Goal: Transaction & Acquisition: Purchase product/service

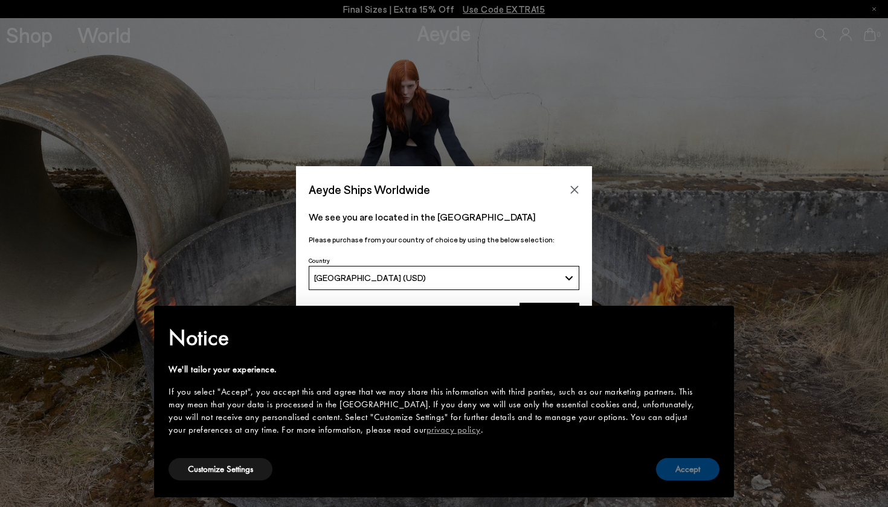
click at [680, 466] on button "Accept" at bounding box center [687, 469] width 63 height 22
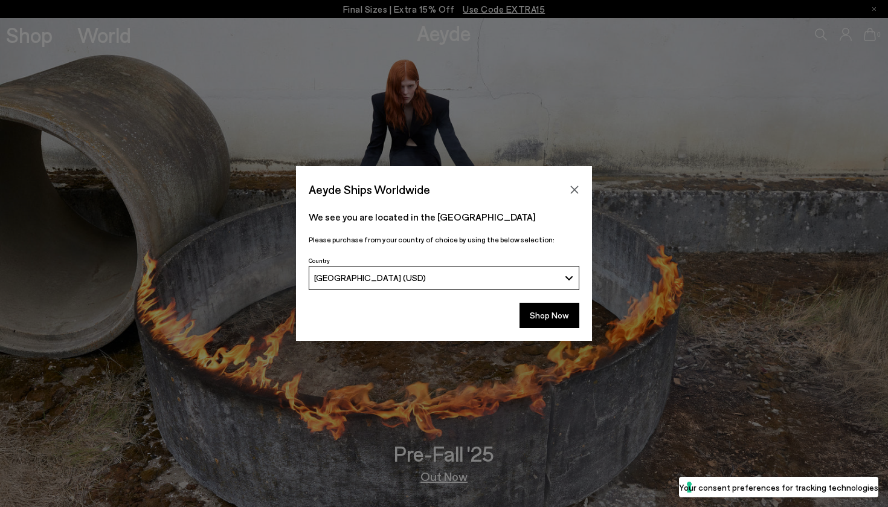
click at [513, 273] on div "[GEOGRAPHIC_DATA] (USD)" at bounding box center [437, 277] width 246 height 10
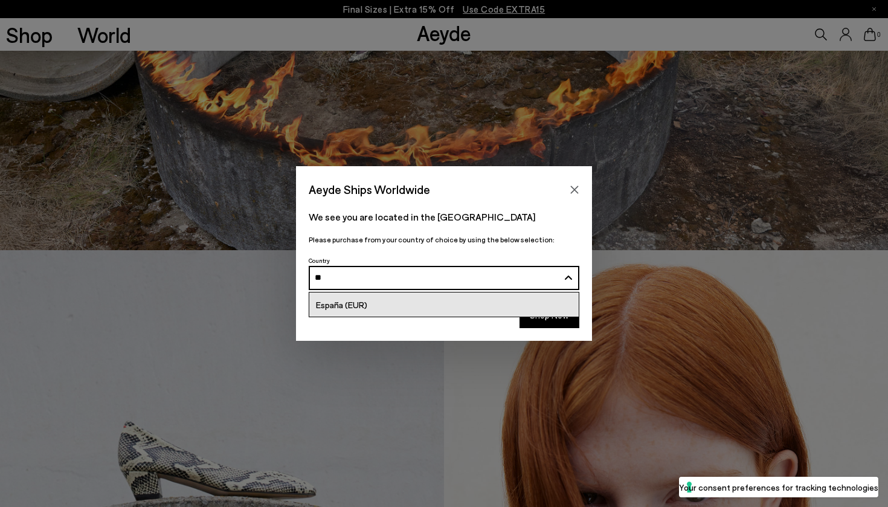
type input "**"
click at [367, 307] on link "España (EUR)" at bounding box center [443, 304] width 269 height 24
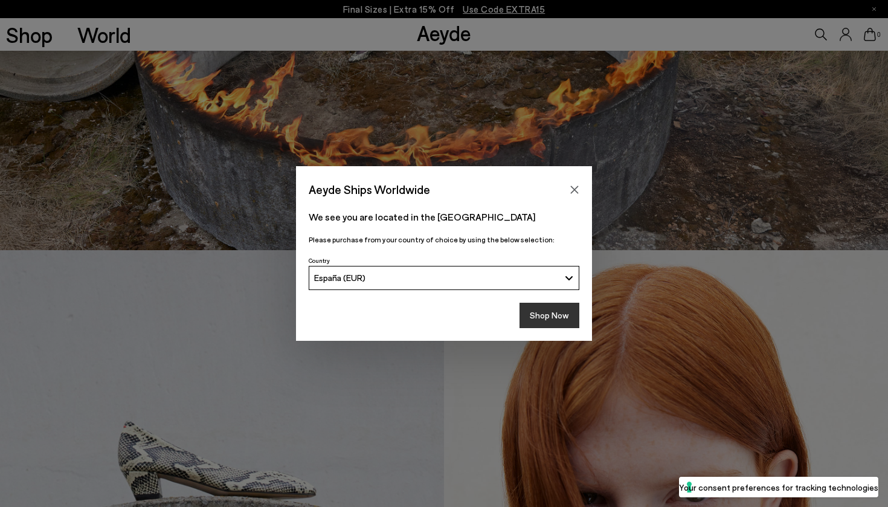
click at [533, 312] on button "Shop Now" at bounding box center [549, 315] width 60 height 25
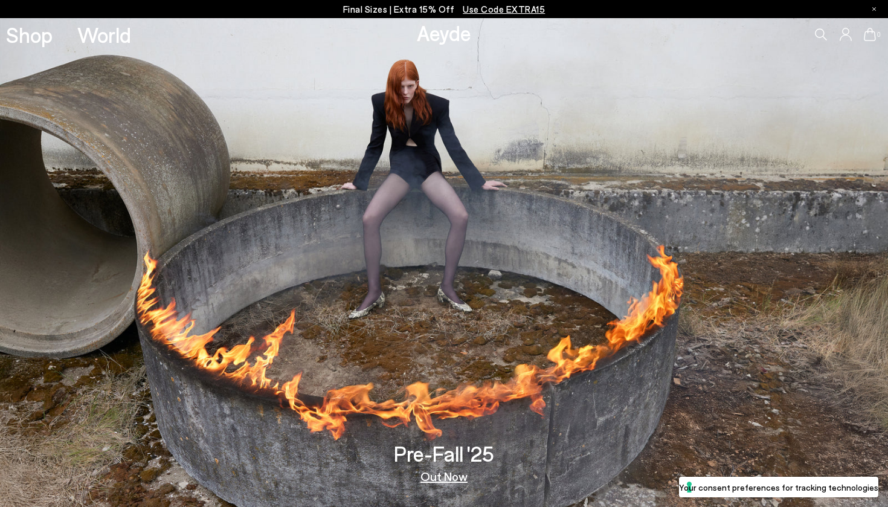
click at [815, 31] on icon at bounding box center [821, 34] width 12 height 12
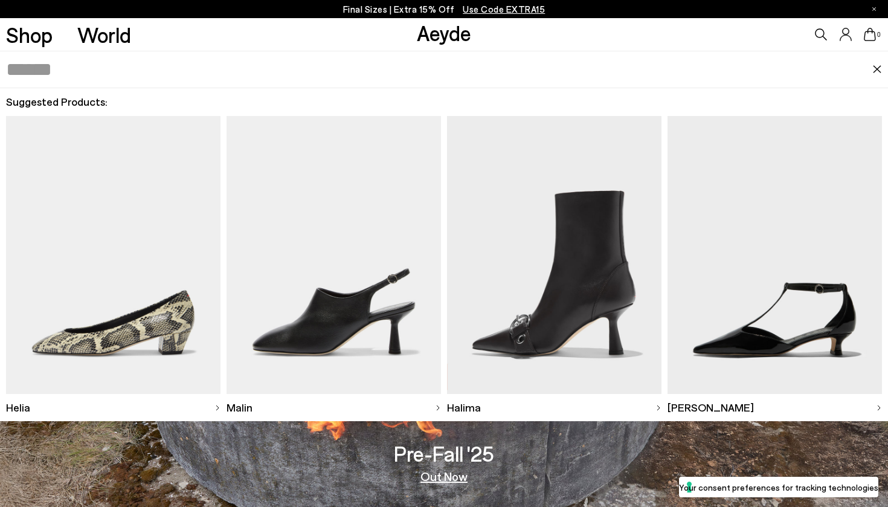
click at [665, 66] on input "text" at bounding box center [439, 69] width 866 height 36
type input "*****"
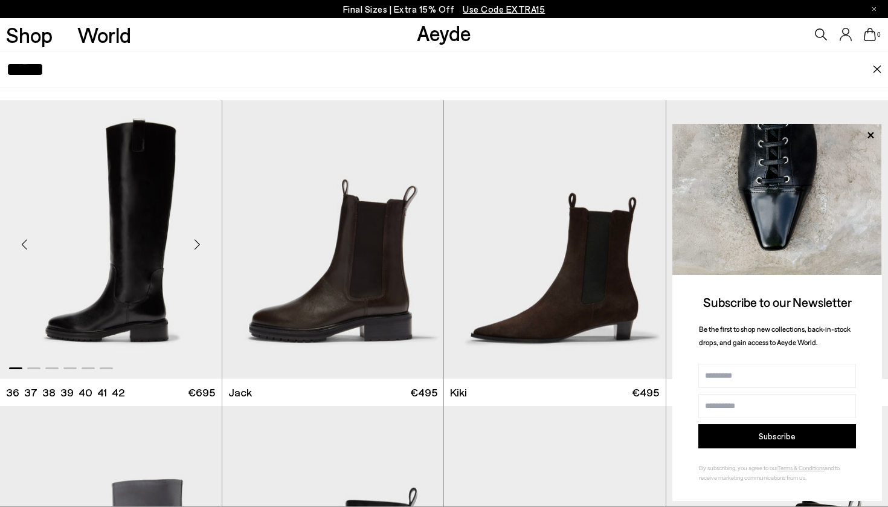
click at [197, 248] on div "Next slide" at bounding box center [197, 244] width 36 height 36
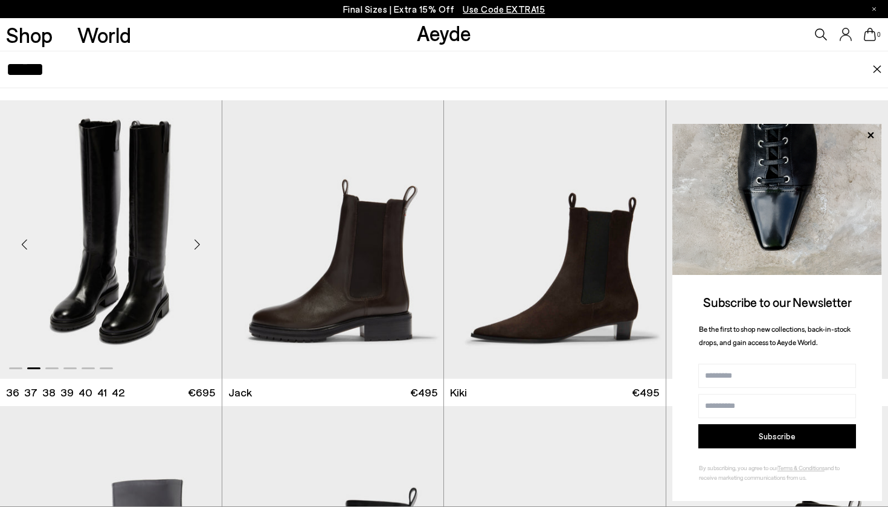
click at [197, 248] on div "Next slide" at bounding box center [197, 244] width 36 height 36
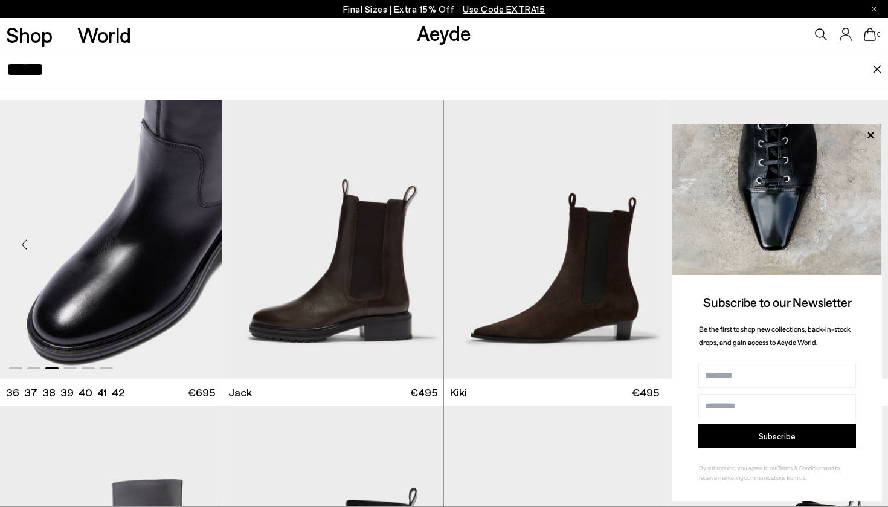
click at [197, 248] on div "Next slide" at bounding box center [197, 244] width 36 height 36
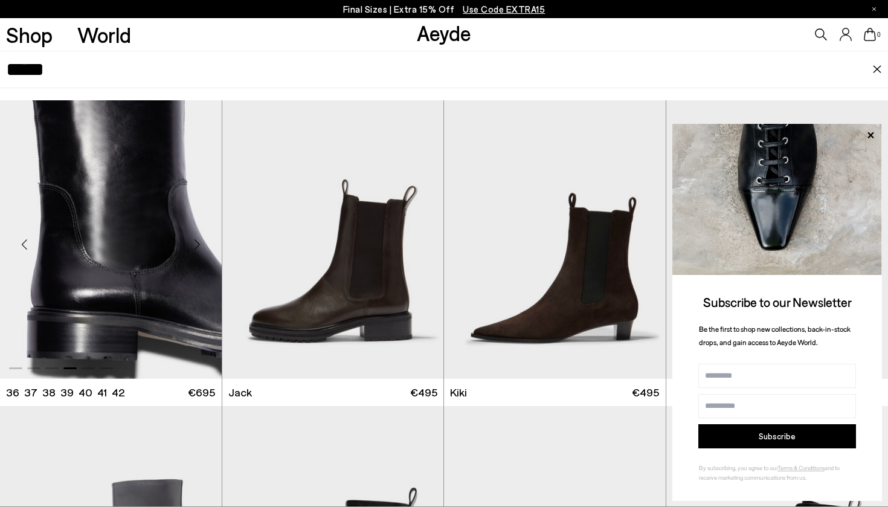
click at [197, 248] on div "Next slide" at bounding box center [197, 244] width 36 height 36
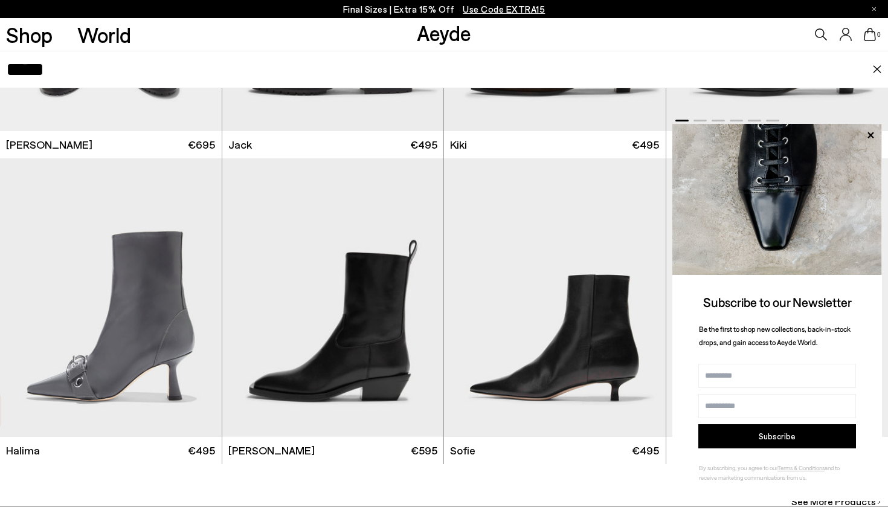
scroll to position [83, 0]
click at [871, 142] on icon at bounding box center [870, 135] width 16 height 16
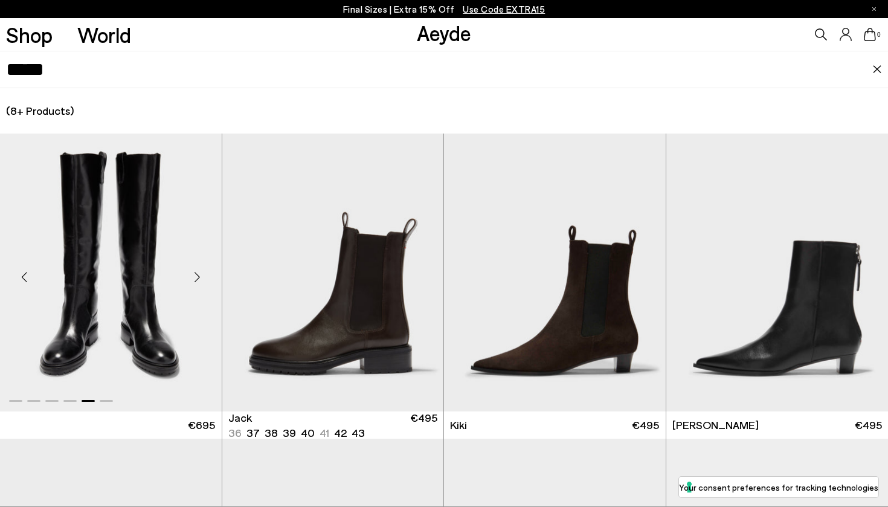
scroll to position [0, 0]
click at [200, 284] on div "Next slide" at bounding box center [197, 277] width 36 height 36
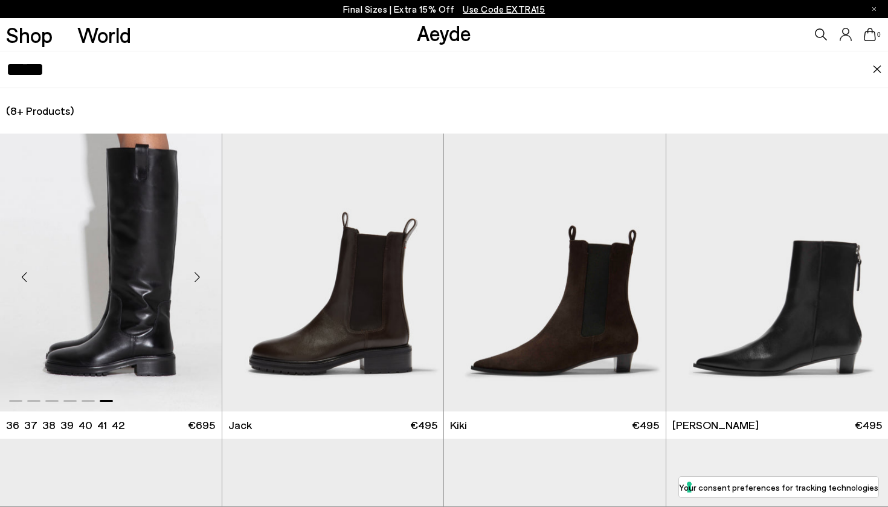
click at [166, 304] on img "6 / 6" at bounding box center [111, 272] width 222 height 278
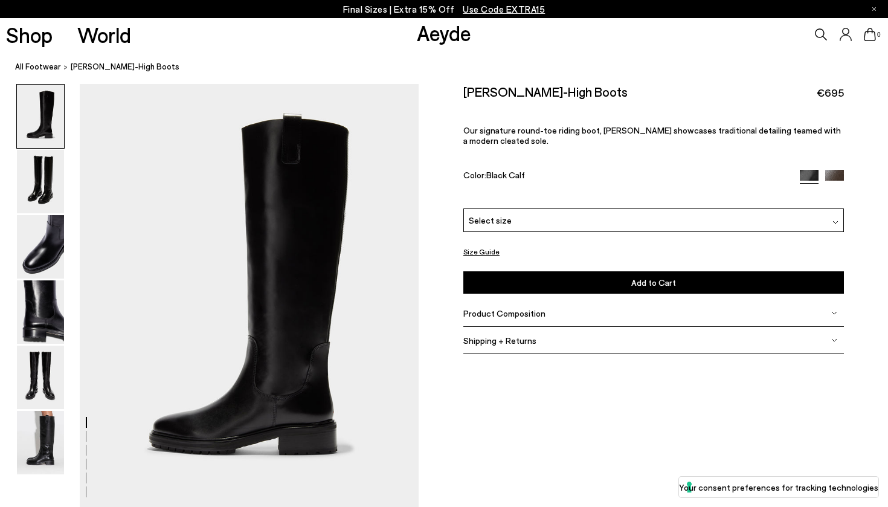
click at [570, 208] on div "Select size" at bounding box center [653, 220] width 380 height 24
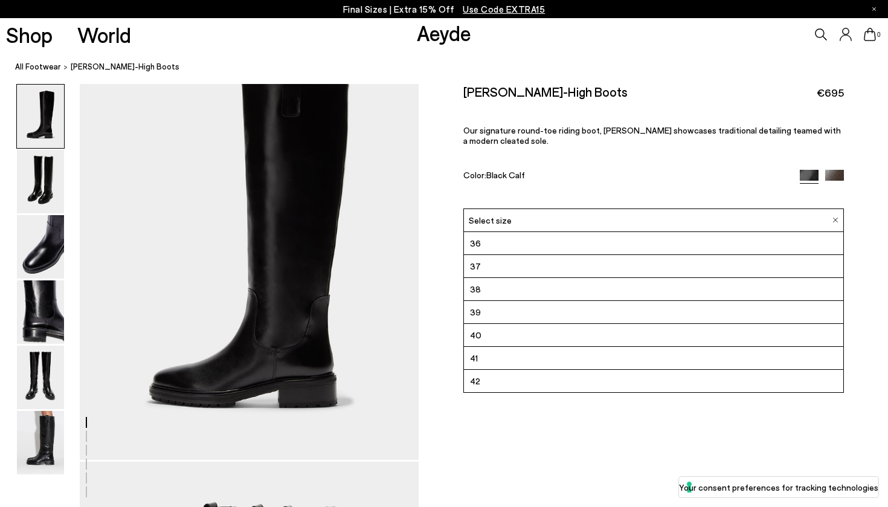
scroll to position [320, 0]
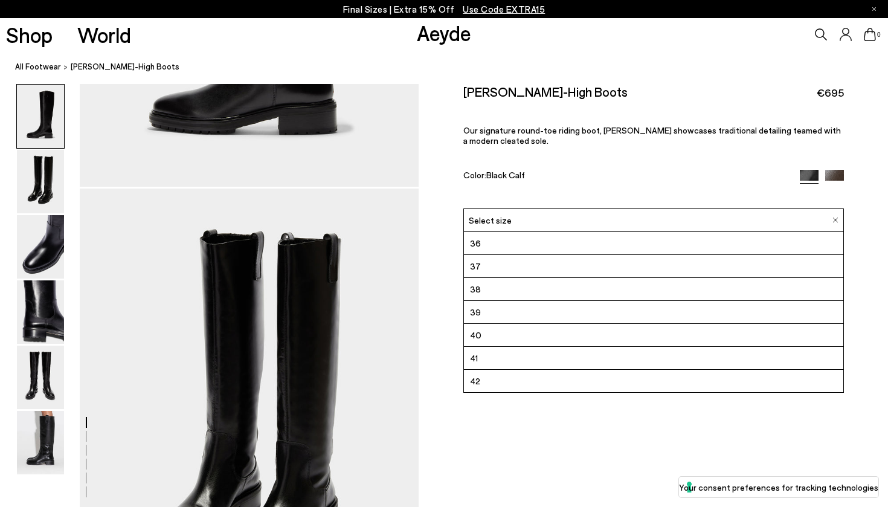
click at [448, 155] on div "Size Guide Shoes Belt Our shoes come in European sizing. The easiest way to mea…" at bounding box center [653, 227] width 469 height 286
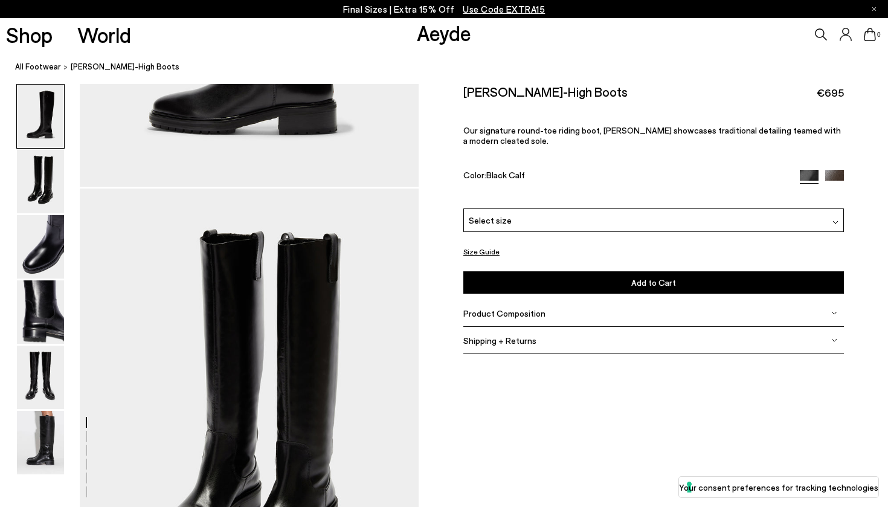
click at [836, 170] on img at bounding box center [834, 179] width 19 height 19
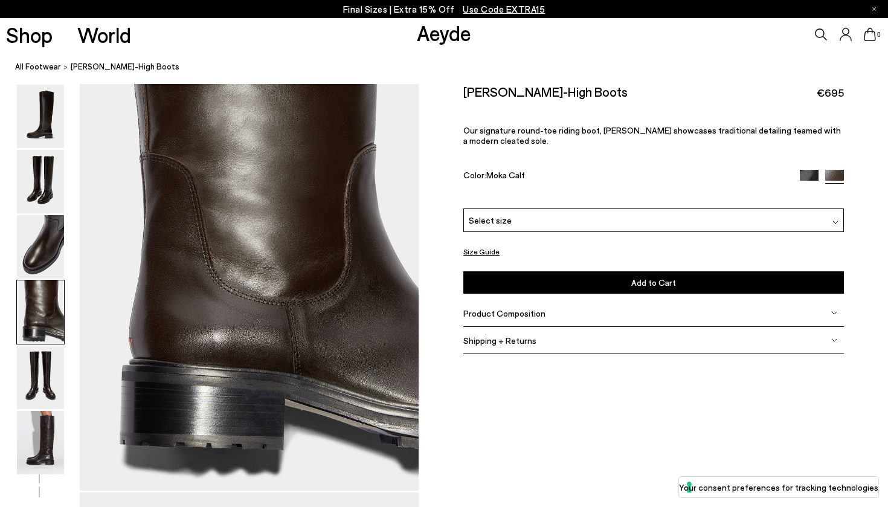
scroll to position [1509, 0]
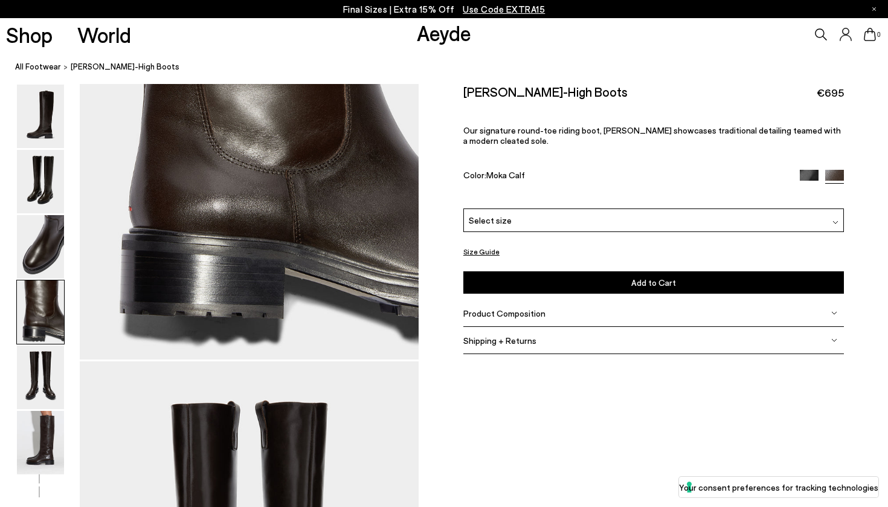
click at [811, 170] on img at bounding box center [809, 179] width 19 height 19
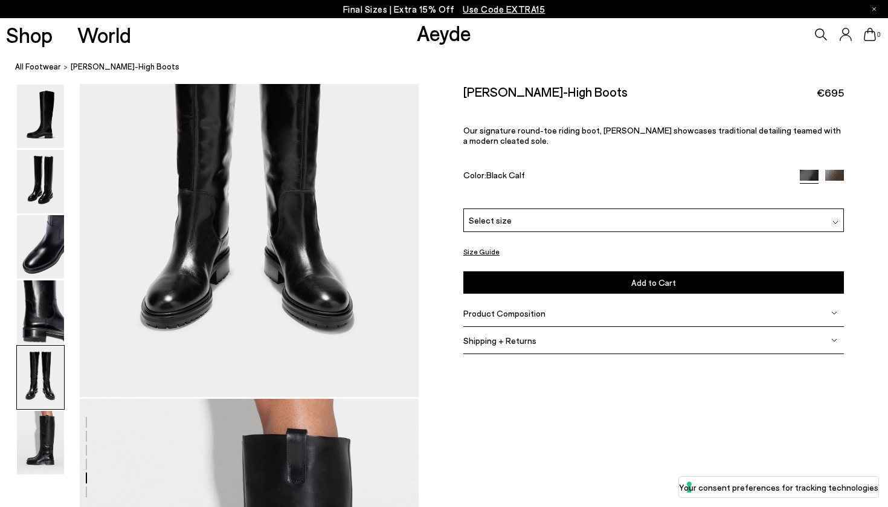
scroll to position [1841, 0]
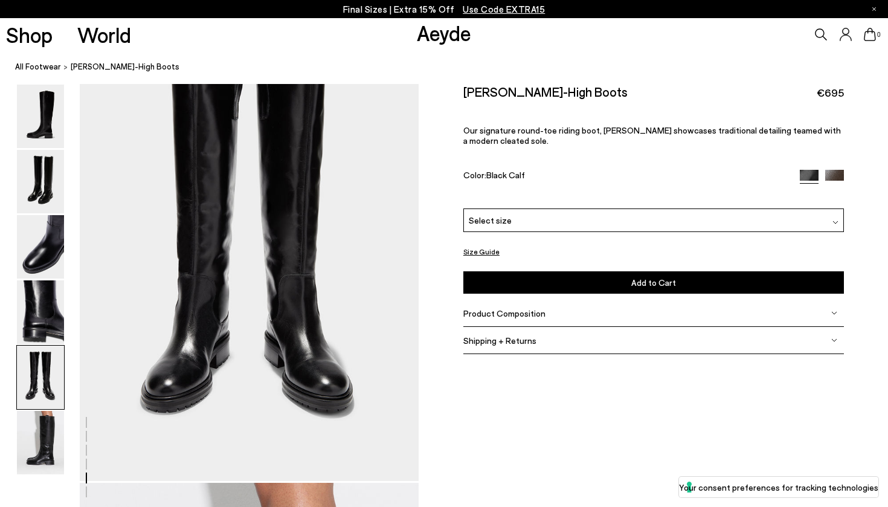
click at [597, 208] on div "Select size" at bounding box center [653, 220] width 380 height 24
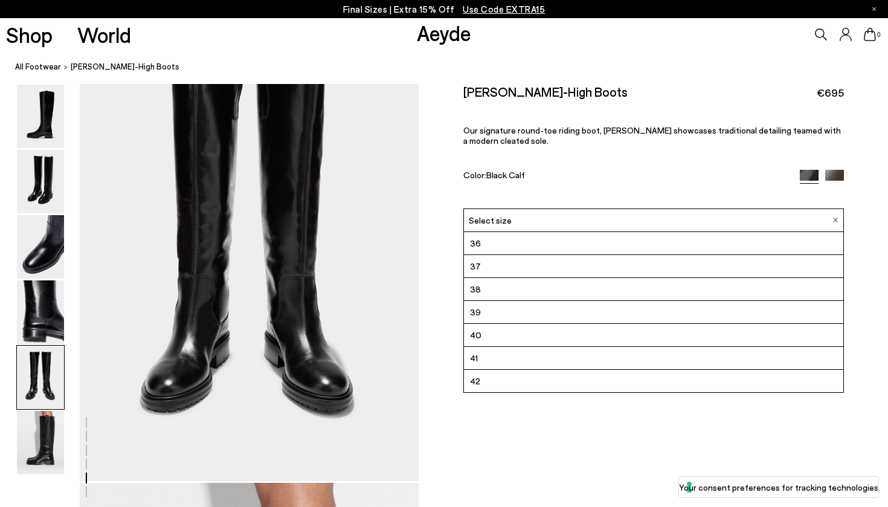
click at [513, 324] on li "40" at bounding box center [653, 335] width 379 height 23
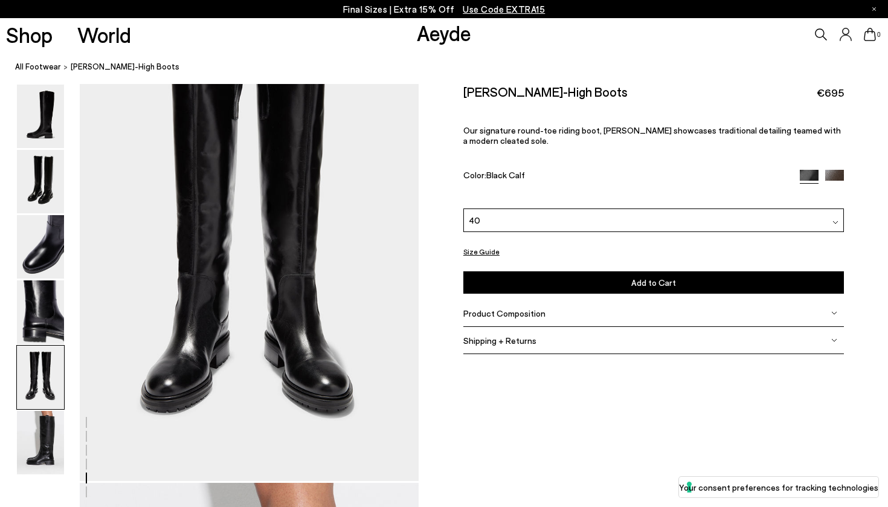
click at [588, 271] on button "Add to Cart Select a Size First" at bounding box center [653, 282] width 380 height 22
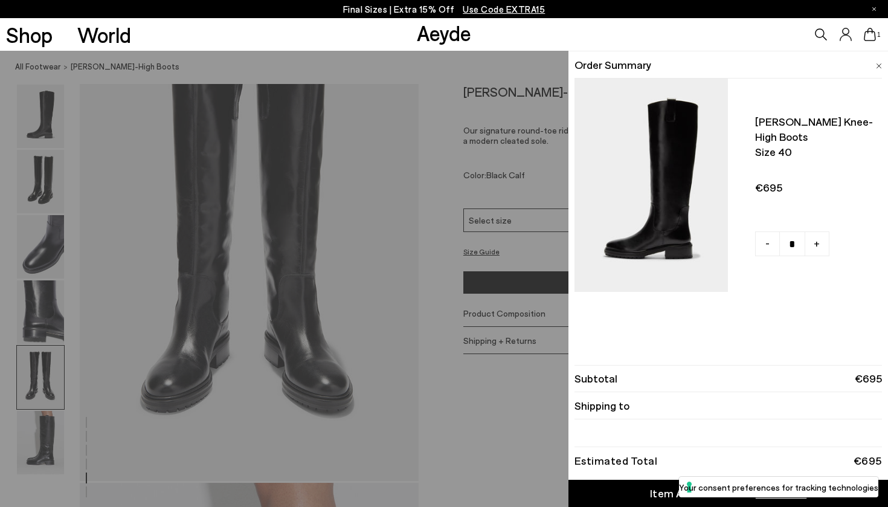
click at [505, 398] on div "Quick Add Color Size View Details Order Summary Henry knee-high boots Size 40 -…" at bounding box center [444, 279] width 888 height 456
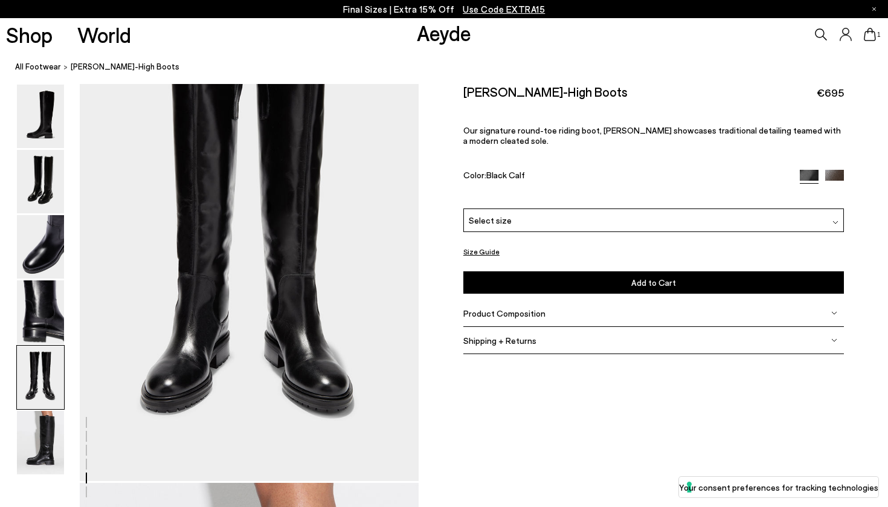
click at [528, 300] on div "Product Composition" at bounding box center [653, 313] width 380 height 27
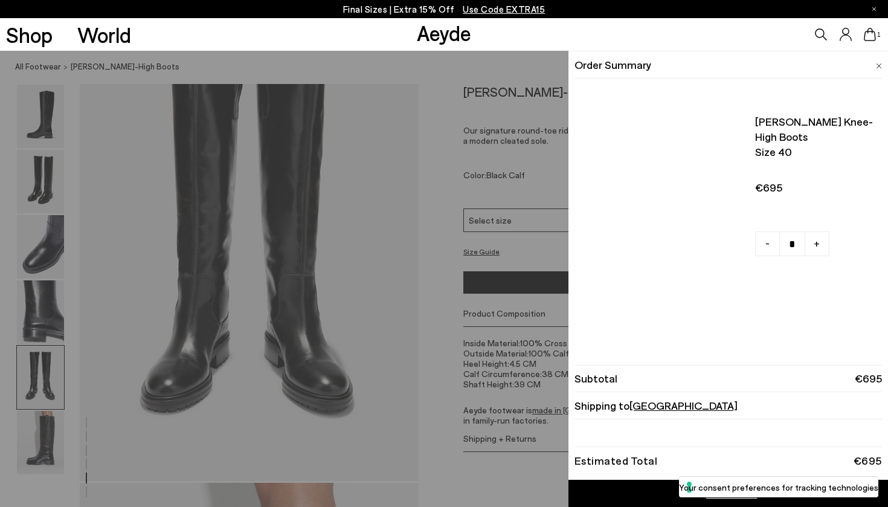
click at [873, 37] on icon at bounding box center [870, 34] width 12 height 13
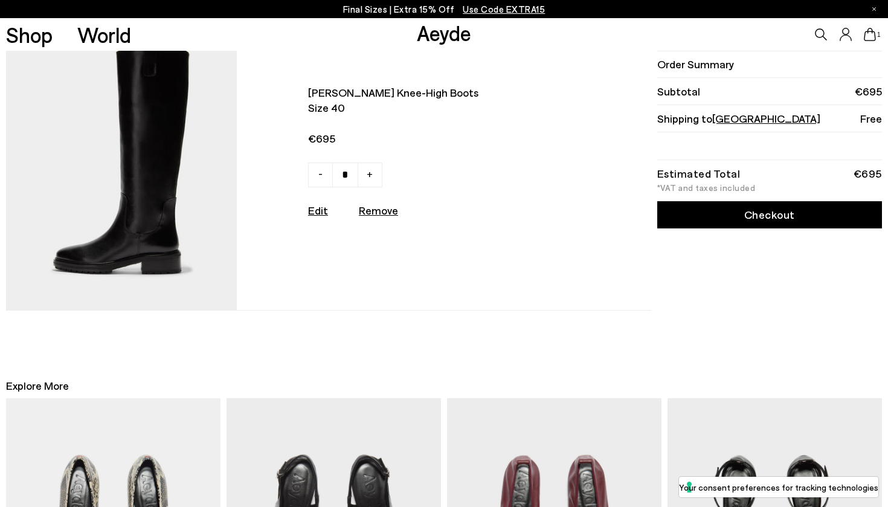
scroll to position [33, 0]
